Goal: Task Accomplishment & Management: Manage account settings

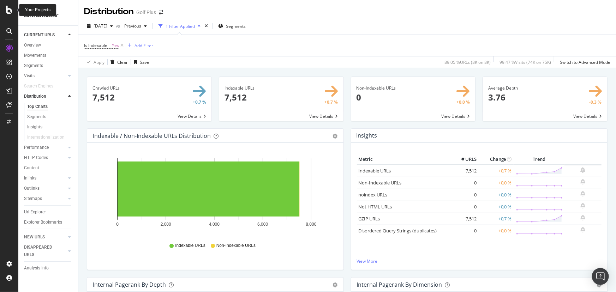
click at [10, 10] on icon at bounding box center [9, 10] width 6 height 8
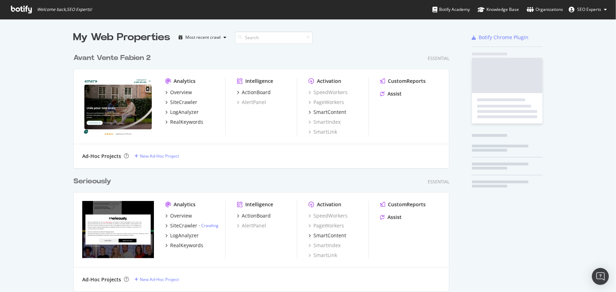
scroll to position [287, 606]
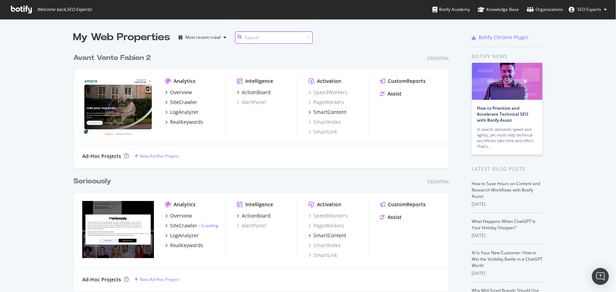
click at [244, 38] on input at bounding box center [274, 37] width 78 height 12
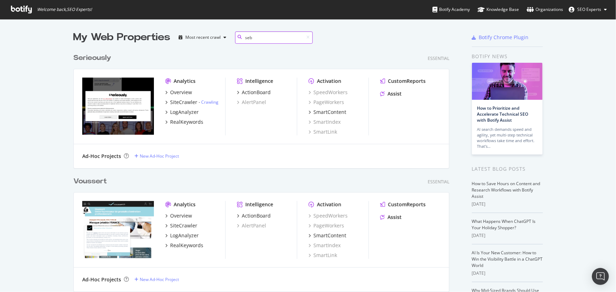
type input "seb"
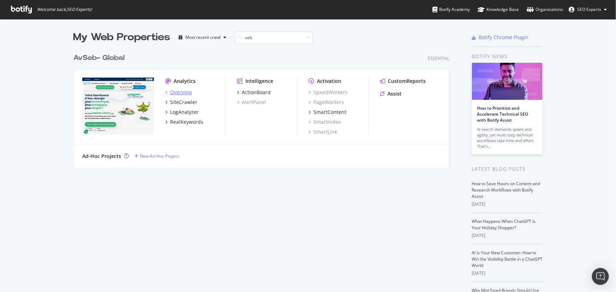
click at [172, 93] on div "Overview" at bounding box center [181, 92] width 22 height 7
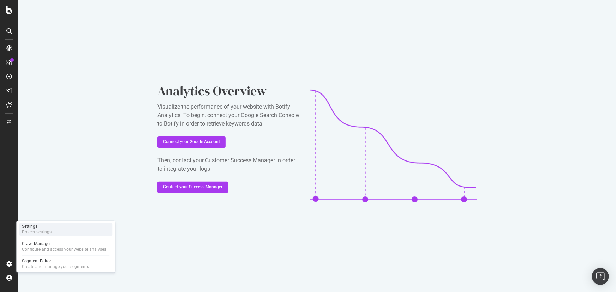
click at [48, 231] on div "Project settings" at bounding box center [37, 233] width 30 height 6
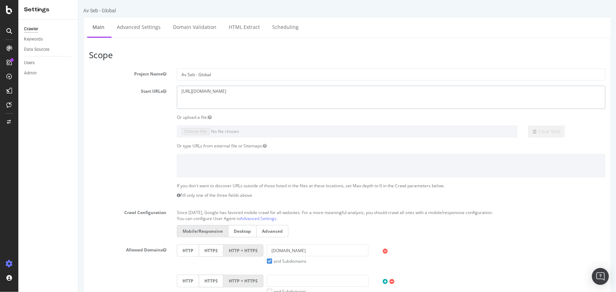
drag, startPoint x: 244, startPoint y: 90, endPoint x: 175, endPoint y: 95, distance: 69.6
click at [175, 95] on div "https://ohm-energie.com/" at bounding box center [390, 97] width 439 height 23
paste textarea "www.dafy-moto"
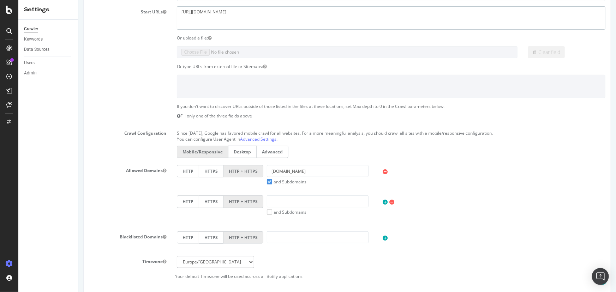
scroll to position [96, 0]
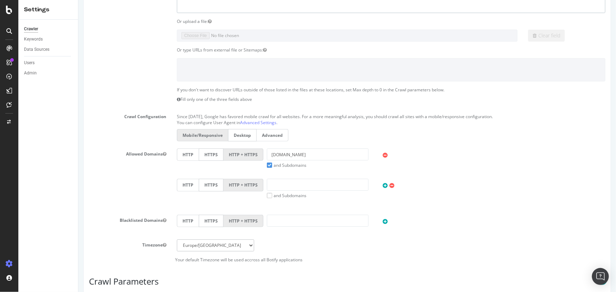
type textarea "https://www.dafy-moto.com/"
drag, startPoint x: 311, startPoint y: 155, endPoint x: 253, endPoint y: 154, distance: 57.9
click at [253, 154] on div "HTTP HTTPS HTTP + HTTPS ohm-energie.com and Subdomains User Agent: Mobile Deskt…" at bounding box center [390, 159] width 435 height 20
paste input "https://www.dafy-moto.com/"
drag, startPoint x: 295, startPoint y: 153, endPoint x: 215, endPoint y: 159, distance: 80.3
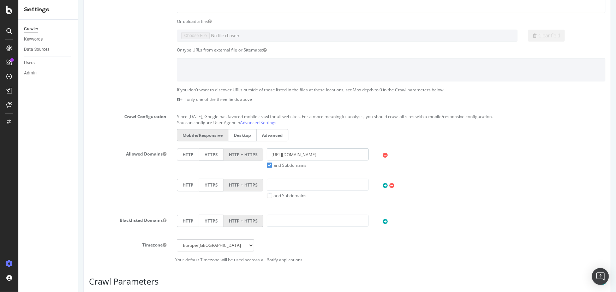
click at [215, 159] on div "HTTP HTTPS HTTP + HTTPS https://www.dafy-moto.com/ and Subdomains User Agent: M…" at bounding box center [390, 159] width 435 height 20
click at [317, 154] on input "dafy-moto.com/" at bounding box center [317, 155] width 102 height 12
type input "dafy-moto.com"
click at [454, 168] on div "HTTP HTTPS HTTP + HTTPS dafy-moto.com and Subdomains User Agent: Mobile Desktop…" at bounding box center [390, 179] width 439 height 61
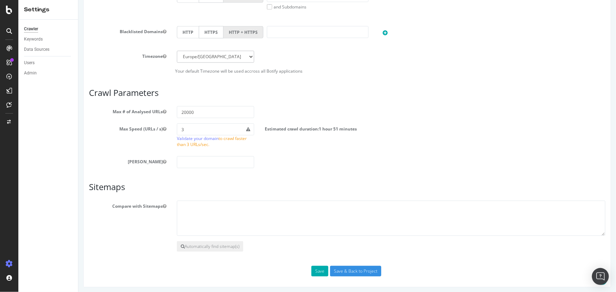
scroll to position [286, 0]
click at [357, 272] on input "Save & Back to Project" at bounding box center [355, 270] width 51 height 11
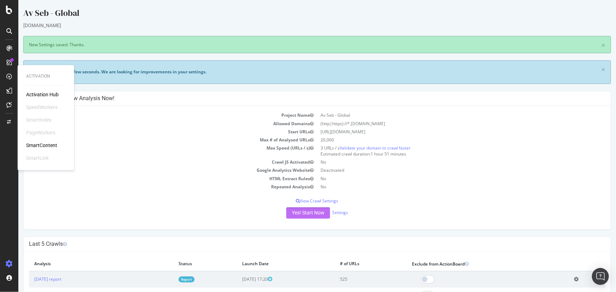
click at [306, 216] on button "Yes! Start Now" at bounding box center [308, 212] width 44 height 11
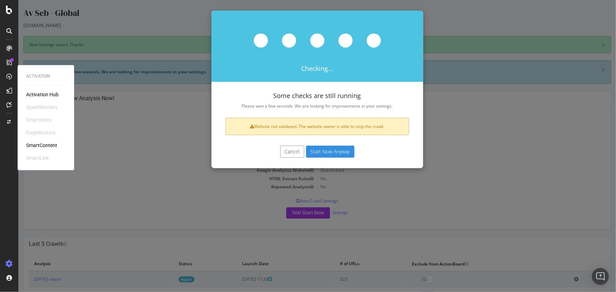
click at [319, 143] on div "Cancel Start Now Anyway" at bounding box center [317, 155] width 212 height 26
click at [321, 151] on button "Start Now Anyway" at bounding box center [330, 152] width 48 height 12
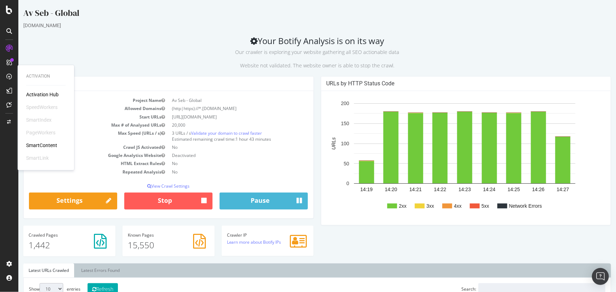
click at [173, 42] on h2 "Your Botify Analysis is on its way Our crawler is exploring your website gather…" at bounding box center [316, 52] width 587 height 33
